Goal: Information Seeking & Learning: Learn about a topic

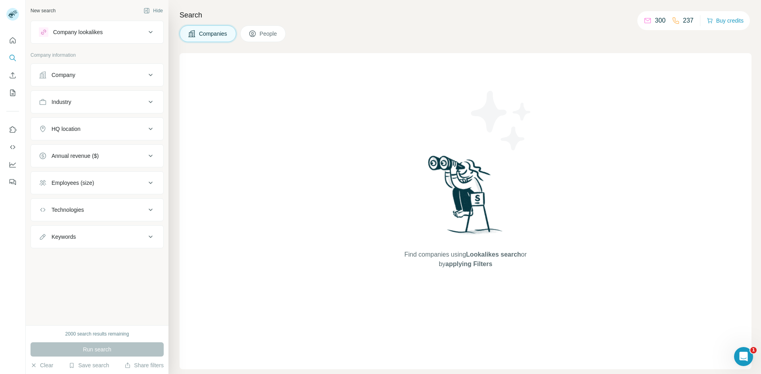
click at [271, 28] on button "People" at bounding box center [263, 33] width 46 height 17
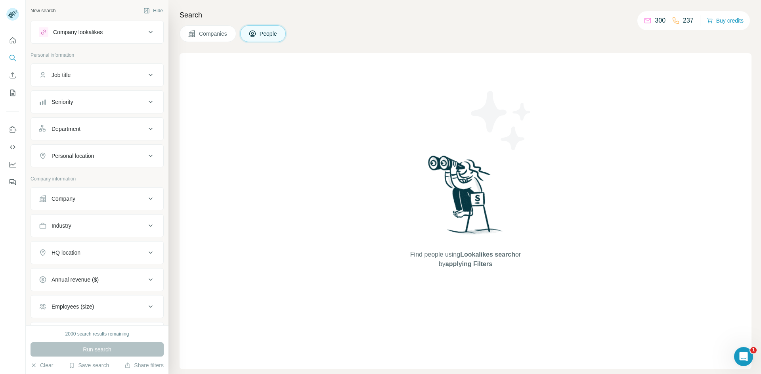
click at [218, 40] on button "Companies" at bounding box center [208, 33] width 57 height 17
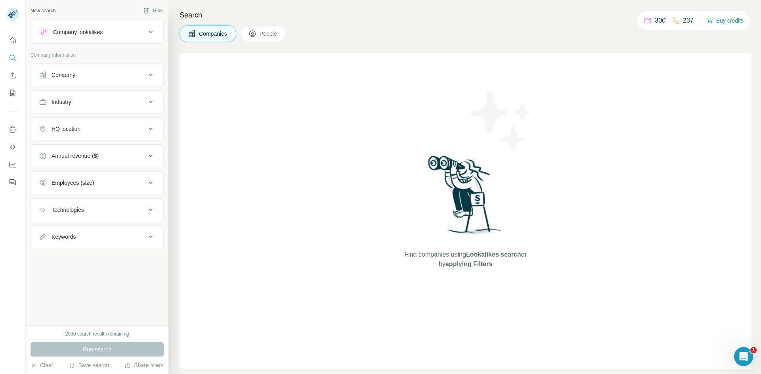
click at [274, 37] on span "People" at bounding box center [269, 34] width 18 height 8
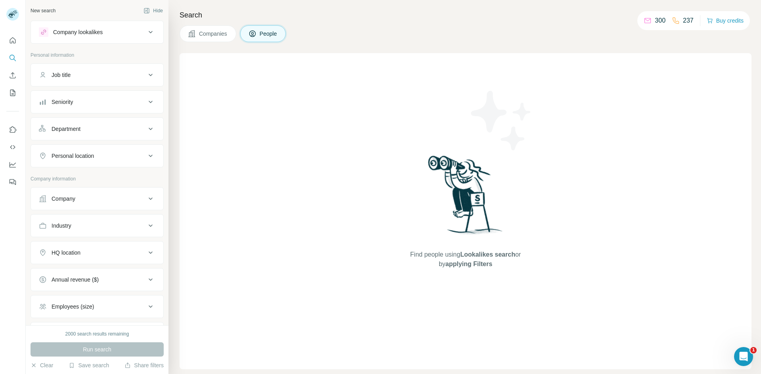
click at [220, 36] on span "Companies" at bounding box center [213, 34] width 29 height 8
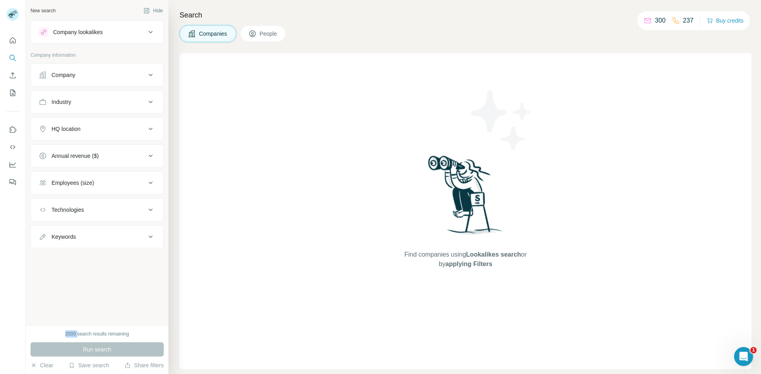
drag, startPoint x: 78, startPoint y: 332, endPoint x: 63, endPoint y: 332, distance: 15.1
click at [63, 332] on div "2000 search results remaining" at bounding box center [97, 333] width 133 height 7
click at [67, 335] on div "2000 search results remaining" at bounding box center [97, 333] width 64 height 7
click at [69, 335] on div "2000 search results remaining" at bounding box center [97, 333] width 64 height 7
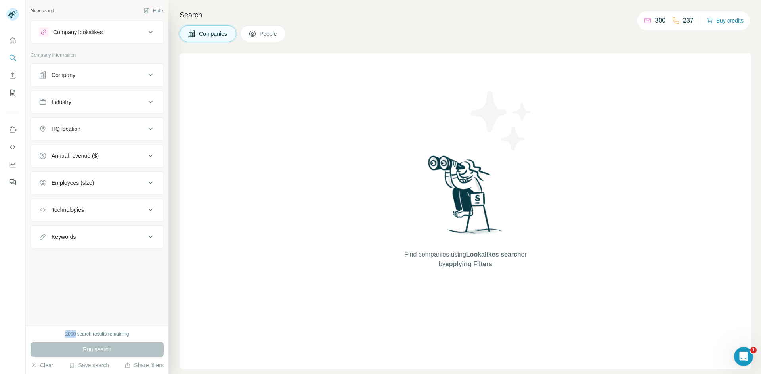
click at [82, 77] on div "Company" at bounding box center [92, 75] width 107 height 8
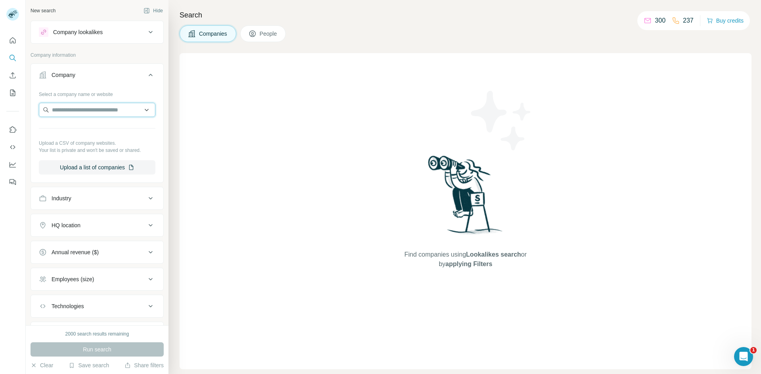
click at [67, 112] on input "text" at bounding box center [97, 110] width 117 height 14
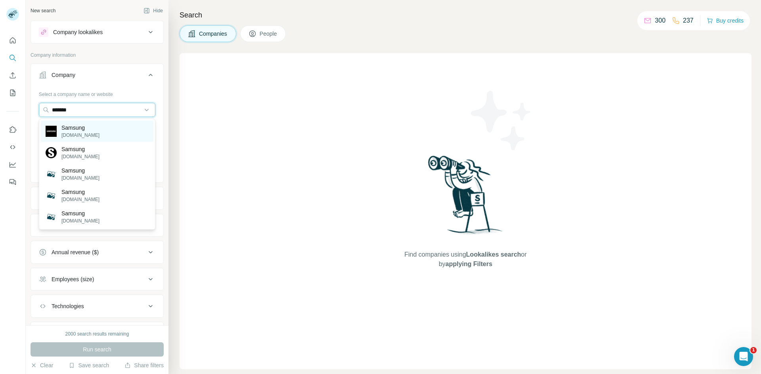
type input "*******"
click at [64, 130] on p "Samsung" at bounding box center [80, 128] width 38 height 8
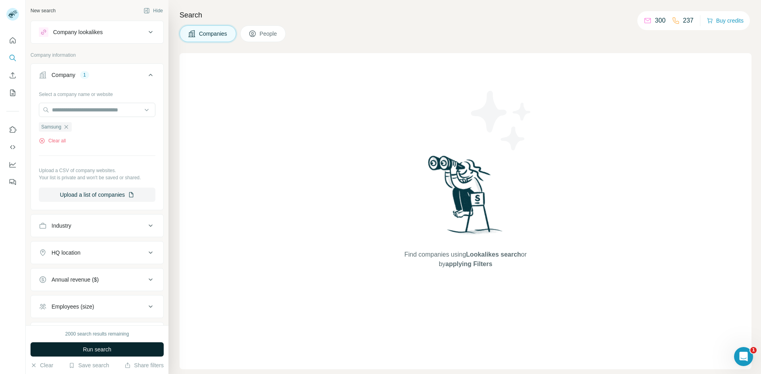
click at [96, 350] on span "Run search" at bounding box center [97, 349] width 29 height 8
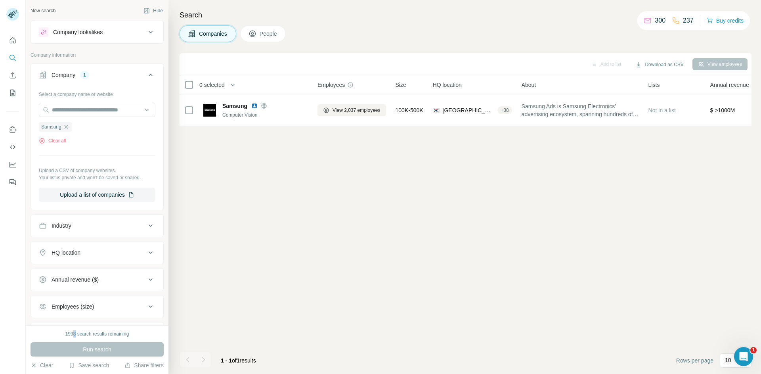
click at [73, 334] on div "1998 search results remaining" at bounding box center [97, 333] width 64 height 7
click at [264, 37] on span "People" at bounding box center [269, 34] width 18 height 8
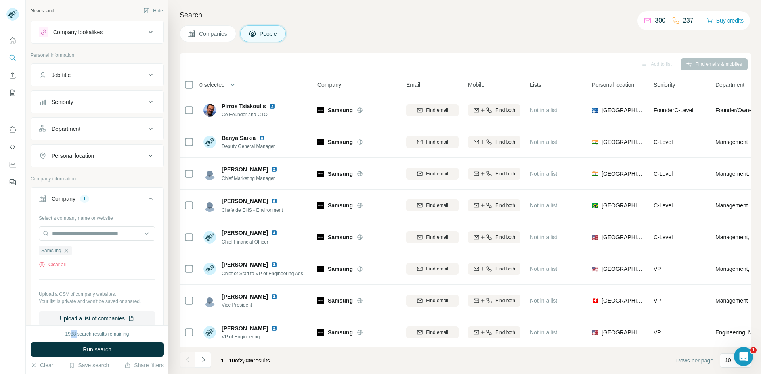
drag, startPoint x: 77, startPoint y: 333, endPoint x: 71, endPoint y: 333, distance: 6.7
click at [71, 333] on div "1988 search results remaining" at bounding box center [97, 333] width 64 height 7
click at [202, 360] on icon "Navigate to next page" at bounding box center [203, 359] width 8 height 8
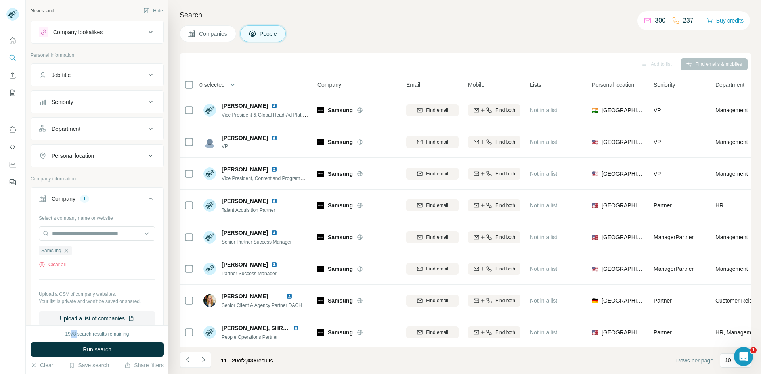
drag, startPoint x: 72, startPoint y: 334, endPoint x: 77, endPoint y: 334, distance: 5.2
click at [77, 334] on div "1978 search results remaining" at bounding box center [97, 333] width 64 height 7
click at [203, 357] on icon "Navigate to next page" at bounding box center [203, 359] width 3 height 5
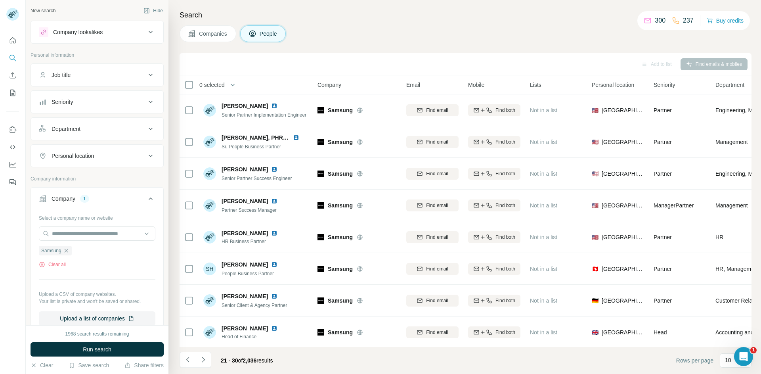
click at [74, 333] on div "1968 search results remaining" at bounding box center [97, 333] width 64 height 7
click at [202, 36] on span "Companies" at bounding box center [213, 34] width 29 height 8
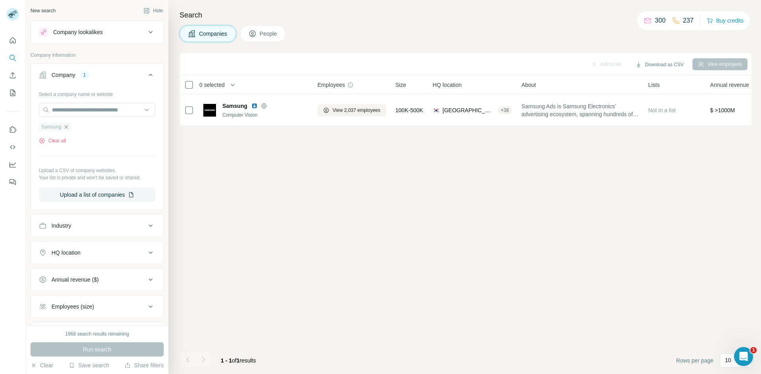
click at [65, 128] on icon "button" at bounding box center [66, 127] width 4 height 4
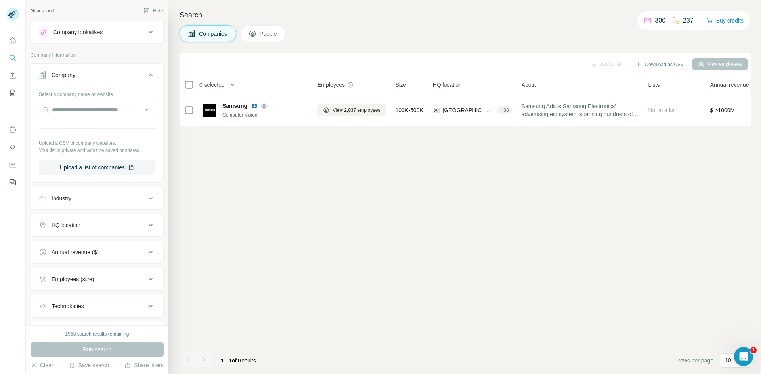
click at [85, 199] on div "Industry" at bounding box center [92, 198] width 107 height 8
click at [90, 218] on input at bounding box center [93, 218] width 98 height 9
click at [258, 32] on button "People" at bounding box center [263, 33] width 46 height 17
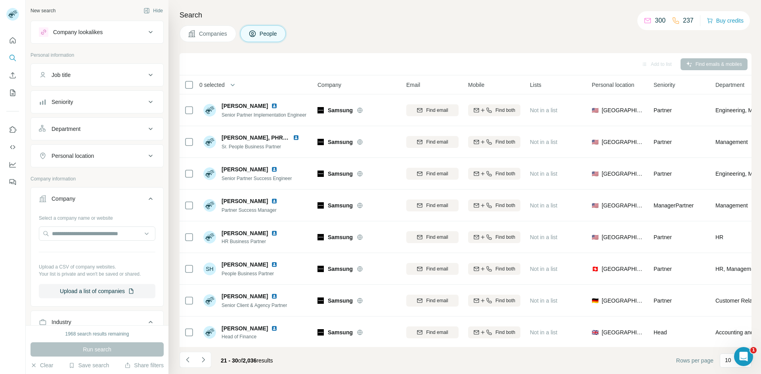
click at [215, 34] on span "Companies" at bounding box center [213, 34] width 29 height 8
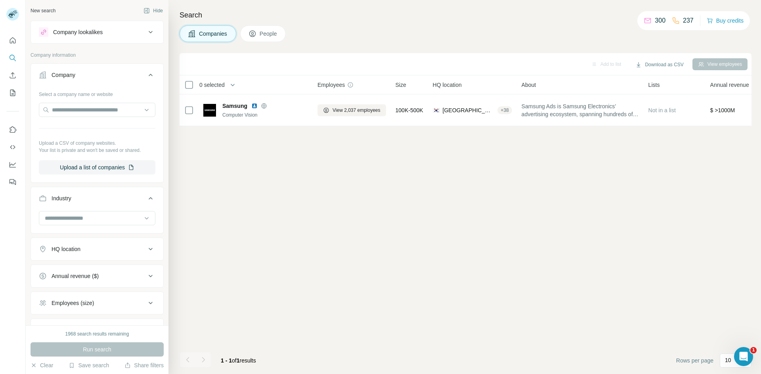
click at [78, 247] on div "HQ location" at bounding box center [66, 249] width 29 height 8
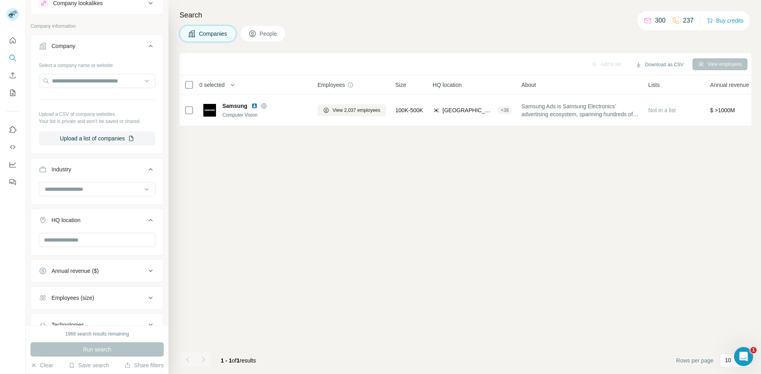
scroll to position [31, 0]
click at [73, 241] on input "text" at bounding box center [97, 237] width 117 height 14
click at [283, 222] on div "Add to list Download as CSV View employees 0 selected Companies Employees Size …" at bounding box center [466, 213] width 572 height 321
click at [67, 333] on div "1968 search results remaining" at bounding box center [97, 333] width 64 height 7
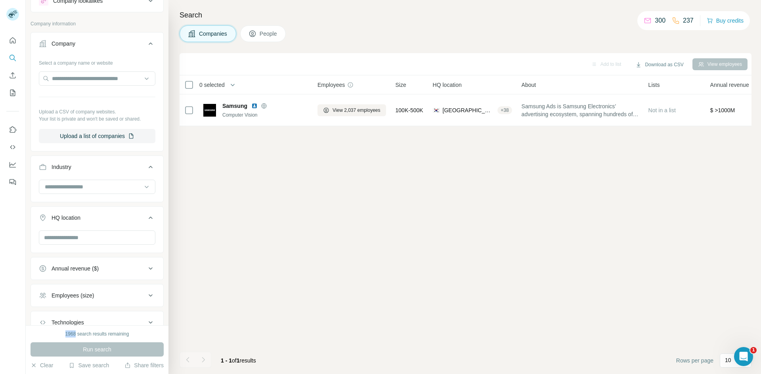
click at [68, 331] on div "1968 search results remaining" at bounding box center [97, 333] width 64 height 7
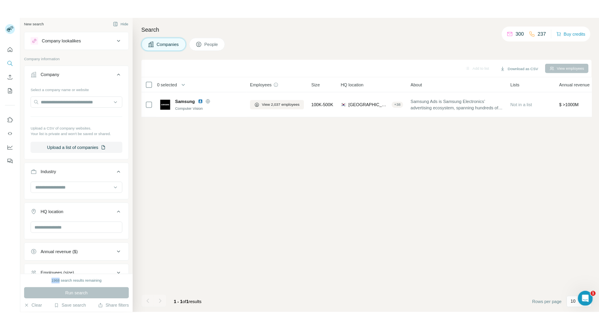
scroll to position [0, 0]
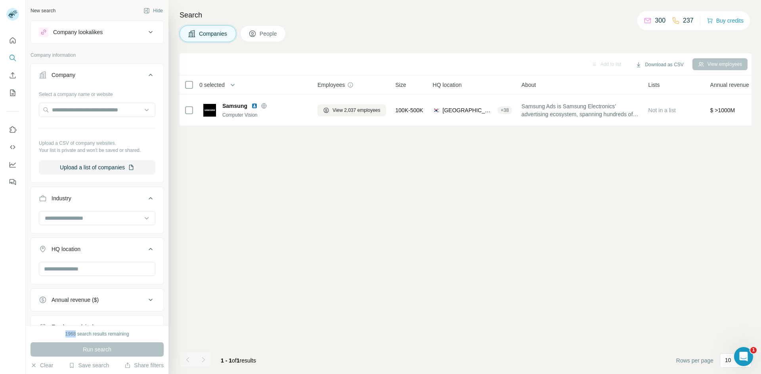
click at [264, 39] on button "People" at bounding box center [263, 33] width 46 height 17
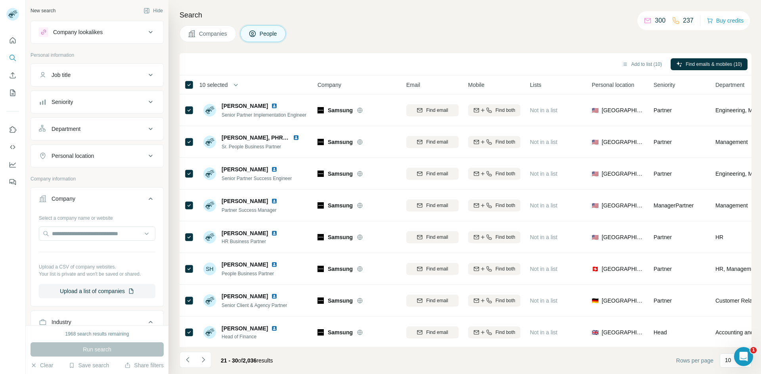
click at [444, 75] on div "Add to list (10) Find emails & mobiles (10)" at bounding box center [466, 64] width 572 height 22
drag, startPoint x: 694, startPoint y: 18, endPoint x: 660, endPoint y: 19, distance: 34.1
click at [660, 19] on div "300 237 Buy credits" at bounding box center [693, 20] width 113 height 19
click at [660, 19] on p "300" at bounding box center [660, 21] width 11 height 10
drag, startPoint x: 653, startPoint y: 20, endPoint x: 695, endPoint y: 19, distance: 41.6
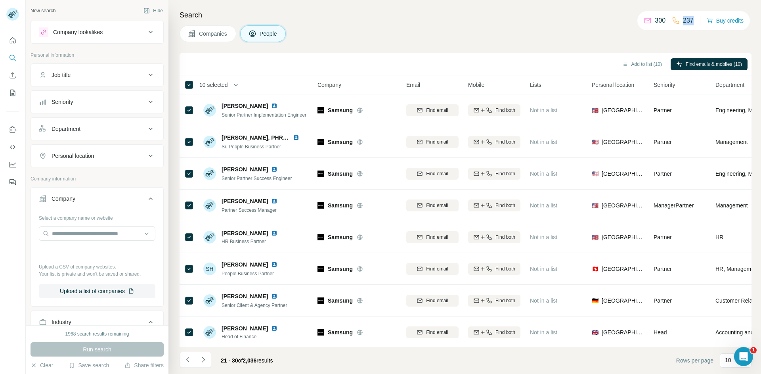
click at [695, 19] on div "300 237 Buy credits" at bounding box center [693, 20] width 113 height 19
click at [617, 32] on div "Companies People" at bounding box center [466, 33] width 572 height 17
drag, startPoint x: 654, startPoint y: 20, endPoint x: 696, endPoint y: 20, distance: 42.0
click at [696, 20] on div "300 237 Buy credits" at bounding box center [693, 20] width 113 height 19
click at [490, 47] on div "Search Companies People Add to list (10) Find emails & mobiles (10) 10 selected…" at bounding box center [464, 187] width 592 height 374
